Goal: Information Seeking & Learning: Check status

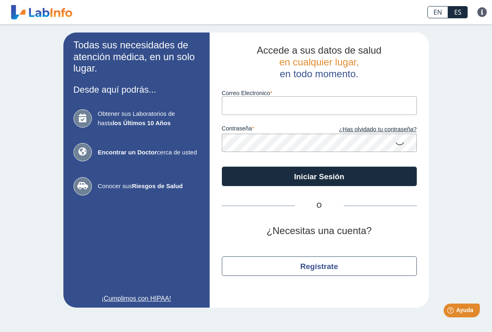
click at [315, 105] on input "Correo Electronico" at bounding box center [319, 105] width 195 height 18
type input "[EMAIL_ADDRESS][DOMAIN_NAME]"
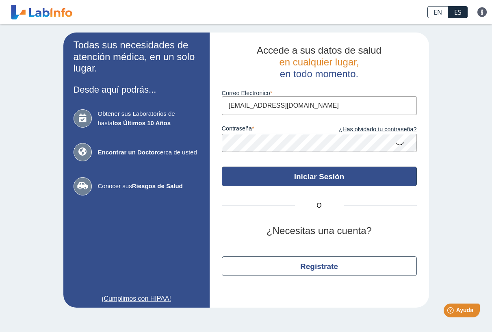
click at [331, 175] on button "Iniciar Sesión" at bounding box center [319, 177] width 195 height 20
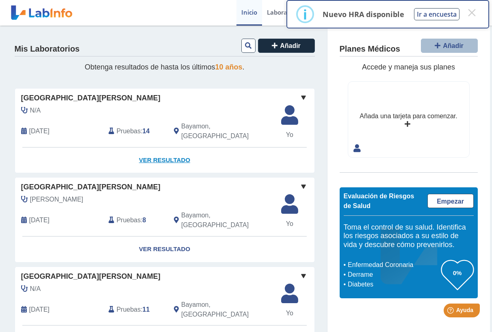
click at [161, 154] on link "Ver Resultado" at bounding box center [165, 161] width 300 height 26
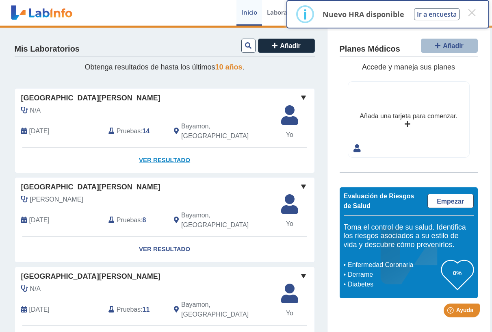
click at [153, 154] on link "Ver Resultado" at bounding box center [165, 161] width 300 height 26
click at [50, 98] on span "[GEOGRAPHIC_DATA][PERSON_NAME]" at bounding box center [90, 98] width 139 height 11
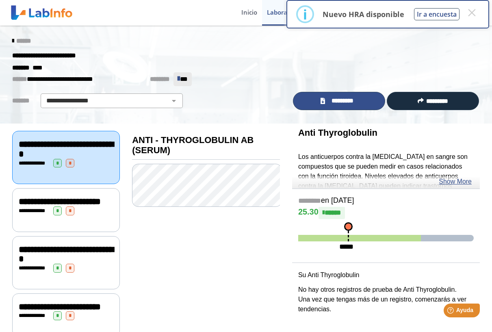
click at [337, 99] on span "*********" at bounding box center [343, 100] width 30 height 9
click at [471, 12] on button "×" at bounding box center [472, 12] width 15 height 15
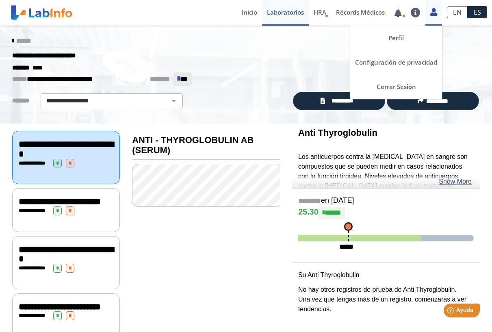
click at [432, 10] on icon at bounding box center [433, 12] width 7 height 6
click at [399, 87] on link "Cerrar Sesión" at bounding box center [396, 86] width 92 height 24
